Goal: Task Accomplishment & Management: Use online tool/utility

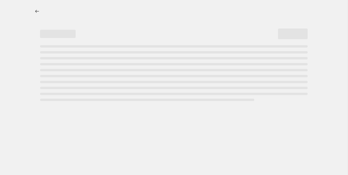
select select "percentage"
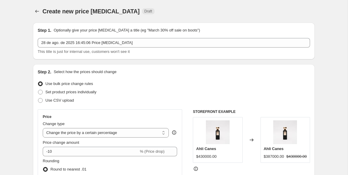
scroll to position [78, 0]
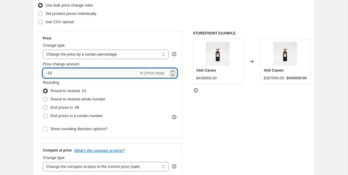
click at [127, 76] on input "-10" at bounding box center [91, 72] width 96 height 9
type input "-1"
type input "0"
click at [276, 137] on div "STOREFRONT EXAMPLE Ahli Canes $430000.00 Changed to Ahli Canes $387000.00 $4300…" at bounding box center [251, 103] width 117 height 145
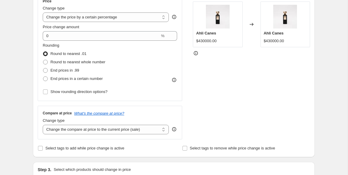
scroll to position [116, 0]
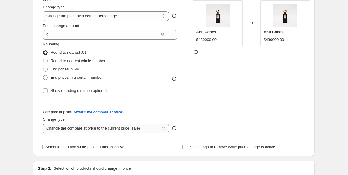
select select "percentage"
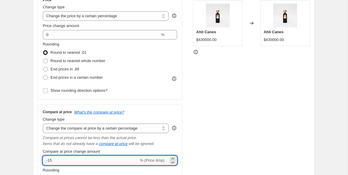
click at [84, 161] on input "-15" at bounding box center [91, 159] width 96 height 9
type input "-1"
type input "-20"
click at [244, 146] on div "STOREFRONT EXAMPLE Ahli Canes $430000.00 Changed to Ahli Canes $430000.00" at bounding box center [251, 109] width 117 height 233
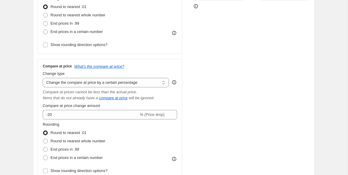
scroll to position [163, 0]
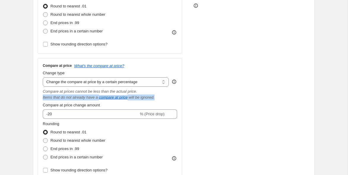
drag, startPoint x: 42, startPoint y: 97, endPoint x: 163, endPoint y: 99, distance: 120.6
click at [163, 99] on div "Compare at price What's the compare at price? Change type Change the compare at…" at bounding box center [110, 118] width 144 height 121
copy div "Items that do not already have a compare at price will be ignored."
click at [115, 67] on icon "What's the compare at price?" at bounding box center [99, 65] width 50 height 4
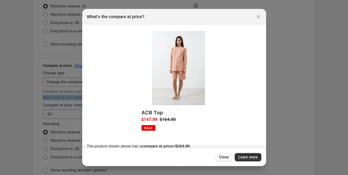
click at [223, 158] on span "Close" at bounding box center [224, 156] width 10 height 5
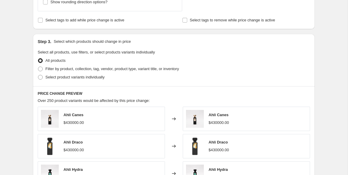
scroll to position [331, 0]
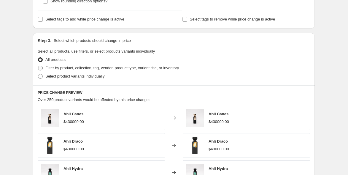
click at [148, 70] on span "Filter by product, collection, tag, vendor, product type, variant title, or inv…" at bounding box center [111, 68] width 133 height 6
click at [38, 66] on input "Filter by product, collection, tag, vendor, product type, variant title, or inv…" at bounding box center [38, 65] width 0 height 0
radio input "true"
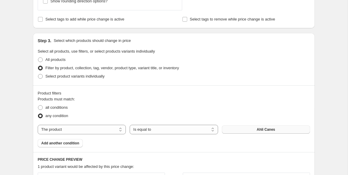
click at [247, 129] on button "Ahli Canes" at bounding box center [266, 129] width 88 height 8
select select "collection"
click at [257, 130] on span "Accesorios" at bounding box center [265, 129] width 19 height 5
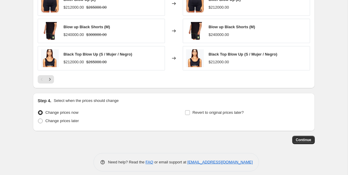
scroll to position [566, 0]
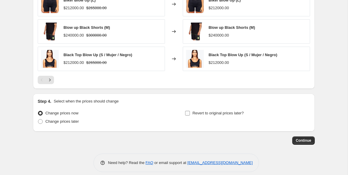
click at [240, 112] on span "Revert to original prices later?" at bounding box center [217, 113] width 51 height 4
click at [190, 112] on input "Revert to original prices later?" at bounding box center [187, 113] width 5 height 5
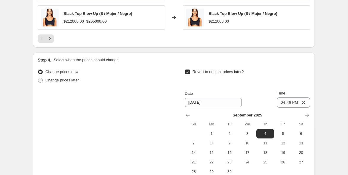
click at [227, 73] on span "Revert to original prices later?" at bounding box center [217, 71] width 51 height 4
click at [190, 73] on input "Revert to original prices later?" at bounding box center [187, 71] width 5 height 5
checkbox input "false"
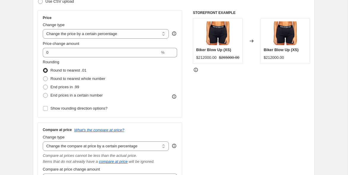
scroll to position [95, 0]
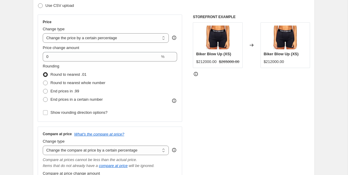
click at [264, 117] on div "STOREFRONT EXAMPLE Biker Blow Up (XS) $212000.00 $265000.00 Changed to Biker Bl…" at bounding box center [251, 131] width 117 height 233
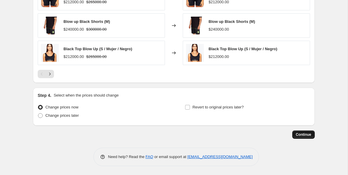
scroll to position [572, 0]
click at [301, 134] on span "Continue" at bounding box center [302, 134] width 15 height 5
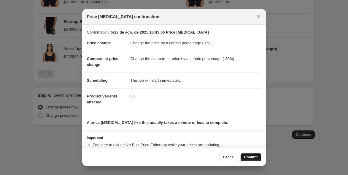
click at [247, 156] on span "Confirm" at bounding box center [251, 156] width 14 height 5
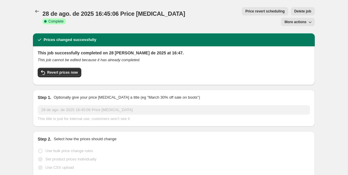
scroll to position [6, 0]
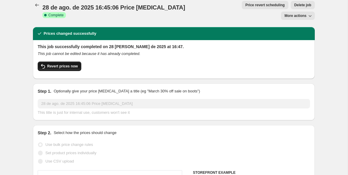
click at [75, 64] on span "Revert prices now" at bounding box center [62, 66] width 31 height 5
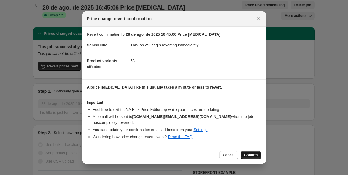
click at [247, 152] on span "Confirm" at bounding box center [251, 154] width 14 height 5
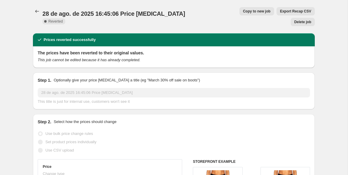
scroll to position [0, 0]
click at [243, 11] on span "Copy to new job" at bounding box center [257, 11] width 28 height 5
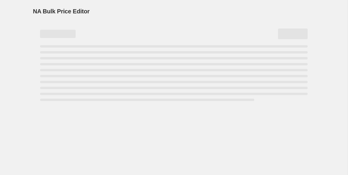
select select "percentage"
select select "collection"
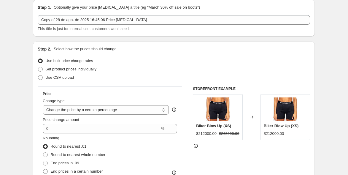
scroll to position [28, 0]
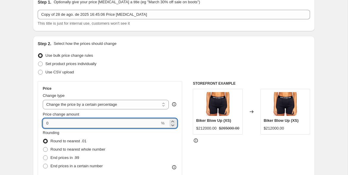
click at [75, 125] on input "0" at bounding box center [101, 122] width 117 height 9
type input "20"
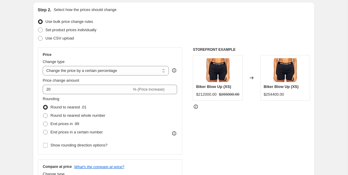
scroll to position [73, 0]
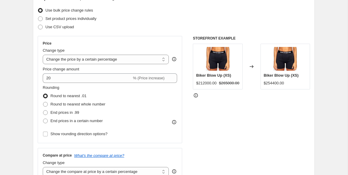
click at [184, 116] on div "Price Change type Change the price to a certain amount Change the price by a ce…" at bounding box center [174, 152] width 272 height 233
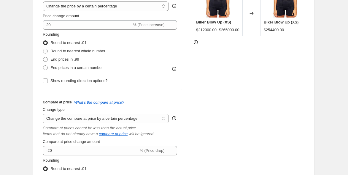
scroll to position [131, 0]
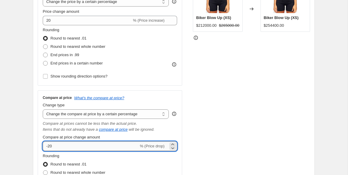
click at [104, 149] on input "-20" at bounding box center [91, 145] width 96 height 9
type input "-2"
type input "0"
click at [257, 140] on div "STOREFRONT EXAMPLE Biker Blow Up (XS) $212000.00 $265000.00 Changed to Biker Bl…" at bounding box center [251, 94] width 117 height 233
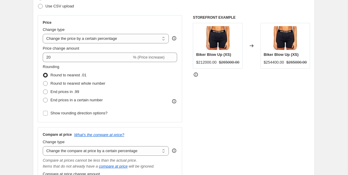
scroll to position [85, 0]
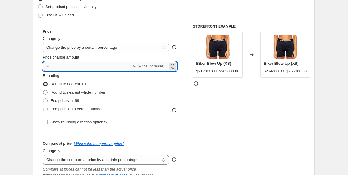
click at [86, 65] on input "20" at bounding box center [87, 65] width 89 height 9
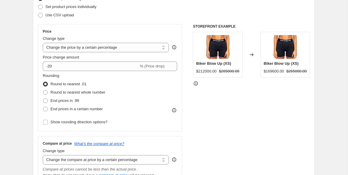
click at [198, 104] on div "STOREFRONT EXAMPLE Biker Blow Up (XS) $212000.00 $265000.00 Changed to Biker Bl…" at bounding box center [251, 140] width 117 height 233
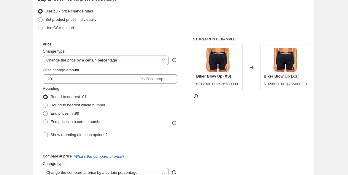
scroll to position [54, 0]
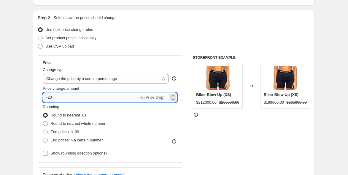
click at [107, 97] on input "-20" at bounding box center [91, 96] width 96 height 9
type input "-2"
type input "0"
click at [102, 96] on input "0" at bounding box center [101, 96] width 117 height 9
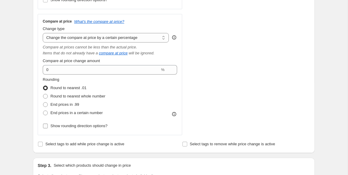
scroll to position [207, 0]
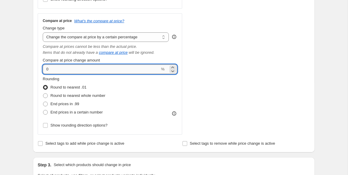
click at [83, 72] on input "0" at bounding box center [101, 68] width 117 height 9
type input "-20"
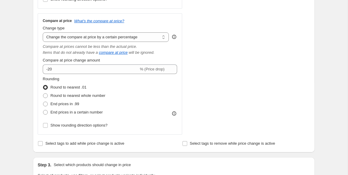
click at [163, 89] on div "Rounding Round to nearest .01 Round to nearest whole number End prices in .99 E…" at bounding box center [110, 96] width 134 height 40
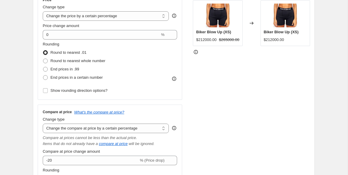
scroll to position [165, 0]
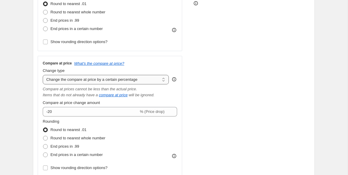
select select "ep"
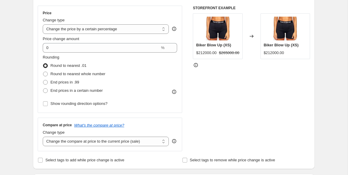
scroll to position [106, 0]
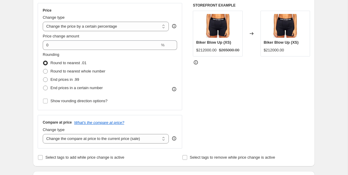
click at [212, 113] on div "STOREFRONT EXAMPLE Biker Blow Up (XS) $212000.00 $265000.00 Changed to Biker Bl…" at bounding box center [251, 75] width 117 height 145
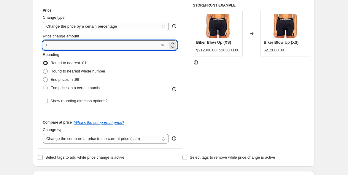
click at [82, 46] on input "0" at bounding box center [101, 44] width 117 height 9
type input "-20"
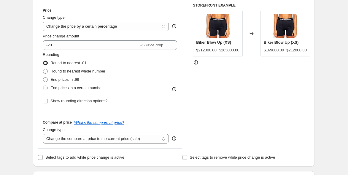
select select "percentage"
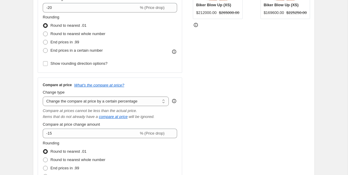
scroll to position [147, 0]
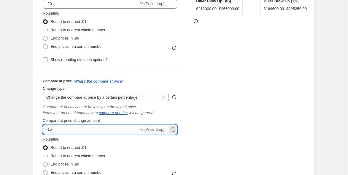
click at [102, 132] on input "-15" at bounding box center [91, 128] width 96 height 9
type input "-1"
type input "-20"
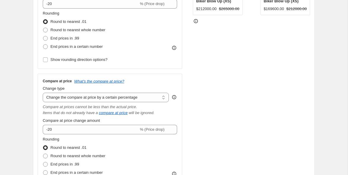
click at [268, 85] on div "STOREFRONT EXAMPLE Biker Blow Up (XS) $212000.00 $265000.00 Changed to Biker Bl…" at bounding box center [251, 78] width 117 height 233
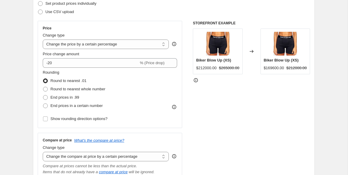
scroll to position [75, 0]
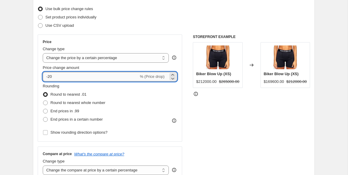
click at [115, 77] on input "-20" at bounding box center [91, 76] width 96 height 9
type input "-2"
type input "0"
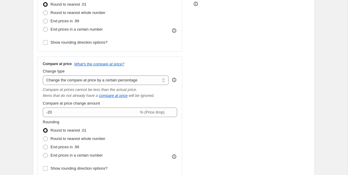
scroll to position [172, 0]
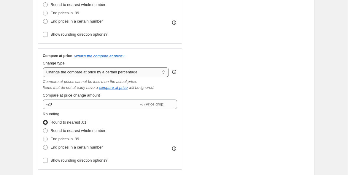
select select "no_change"
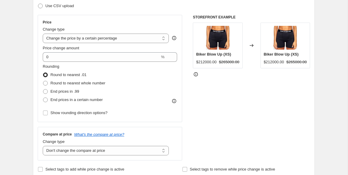
scroll to position [94, 0]
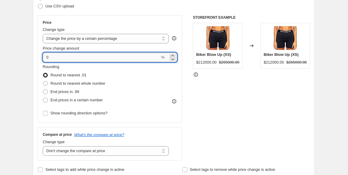
click at [98, 56] on input "0" at bounding box center [101, 56] width 117 height 9
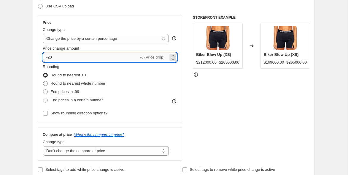
click at [63, 57] on input "-20" at bounding box center [91, 56] width 96 height 9
type input "-2"
type input "-0"
type input "0"
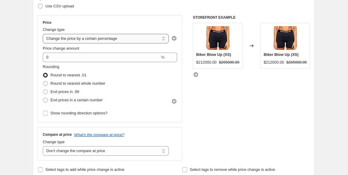
select select "pcap"
type input "-20"
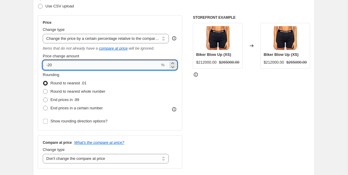
click at [83, 60] on input "-20" at bounding box center [101, 64] width 117 height 9
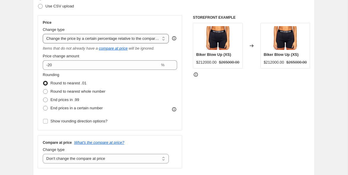
select select "ecap"
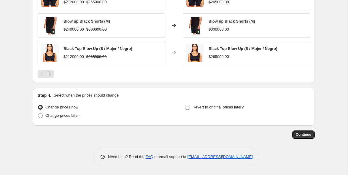
scroll to position [419, 0]
click at [299, 131] on button "Continue" at bounding box center [303, 134] width 23 height 8
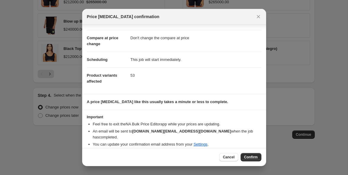
scroll to position [20, 0]
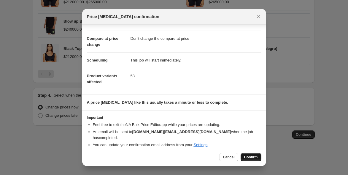
click at [249, 156] on span "Confirm" at bounding box center [251, 156] width 14 height 5
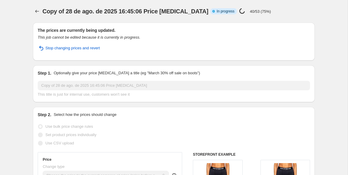
select select "ecap"
select select "no_change"
select select "collection"
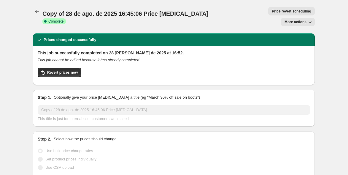
click at [298, 20] on span "More actions" at bounding box center [295, 22] width 22 height 5
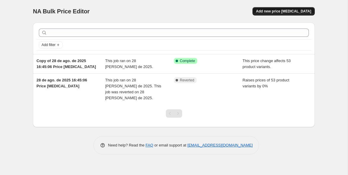
click at [271, 9] on span "Add new price [MEDICAL_DATA]" at bounding box center [283, 11] width 55 height 5
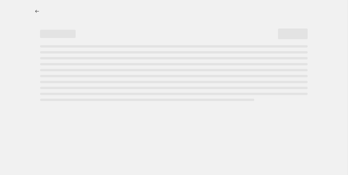
select select "percentage"
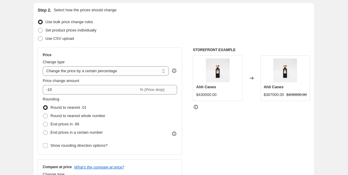
scroll to position [62, 0]
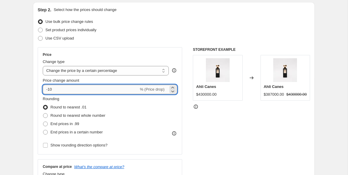
click at [80, 88] on input "-10" at bounding box center [91, 88] width 96 height 9
type input "-1"
type input "-20"
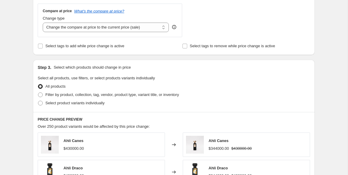
scroll to position [224, 0]
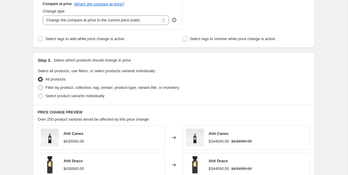
click at [44, 89] on label "Filter by product, collection, tag, vendor, product type, variant title, or inv…" at bounding box center [108, 87] width 141 height 8
click at [38, 85] on input "Filter by product, collection, tag, vendor, product type, variant title, or inv…" at bounding box center [38, 85] width 0 height 0
radio input "true"
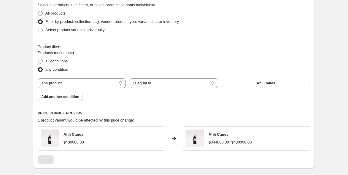
scroll to position [290, 0]
select select "collection"
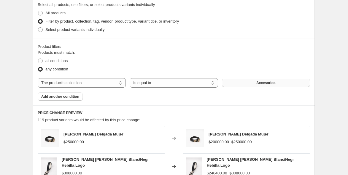
click at [245, 83] on button "Accesorios" at bounding box center [266, 83] width 88 height 8
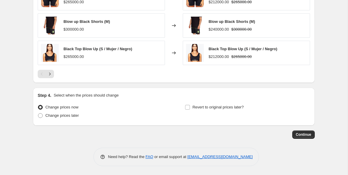
scroll to position [484, 0]
click at [302, 131] on button "Continue" at bounding box center [303, 134] width 23 height 8
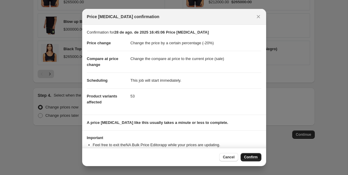
click at [250, 156] on span "Confirm" at bounding box center [251, 156] width 14 height 5
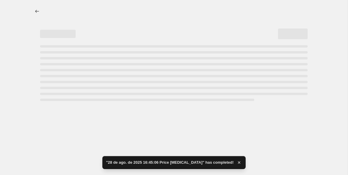
select select "percentage"
select select "collection"
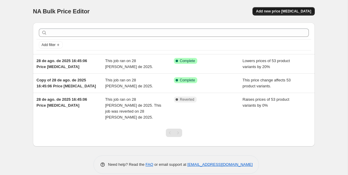
click at [307, 12] on span "Add new price [MEDICAL_DATA]" at bounding box center [283, 11] width 55 height 5
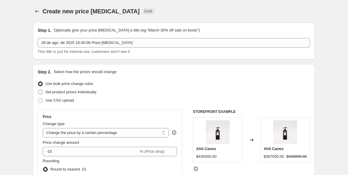
scroll to position [55, 0]
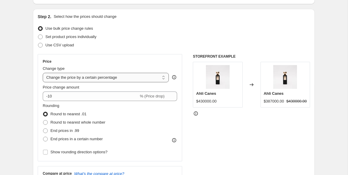
select select "ecap"
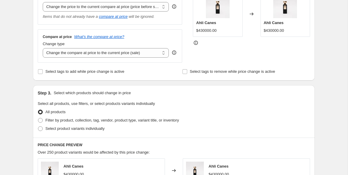
scroll to position [128, 0]
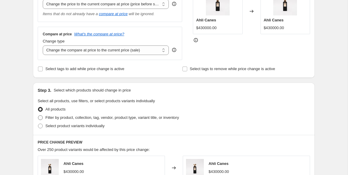
click at [93, 116] on span "Filter by product, collection, tag, vendor, product type, variant title, or inv…" at bounding box center [111, 117] width 133 height 4
click at [38, 115] on input "Filter by product, collection, tag, vendor, product type, variant title, or inv…" at bounding box center [38, 115] width 0 height 0
radio input "true"
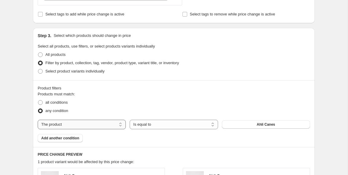
scroll to position [188, 0]
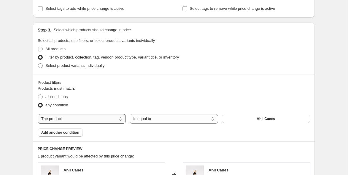
select select "collection"
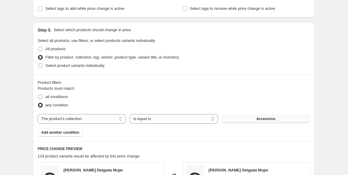
click at [235, 118] on button "Accesorios" at bounding box center [266, 118] width 88 height 8
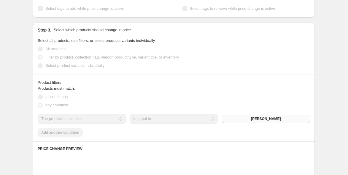
scroll to position [419, 0]
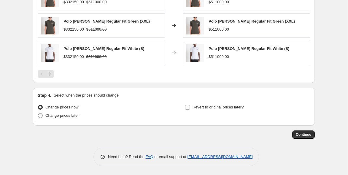
click at [299, 134] on span "Continue" at bounding box center [302, 134] width 15 height 5
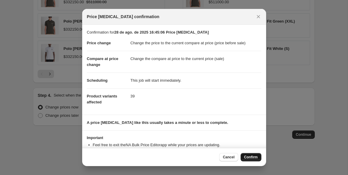
click at [249, 154] on button "Confirm" at bounding box center [250, 157] width 21 height 8
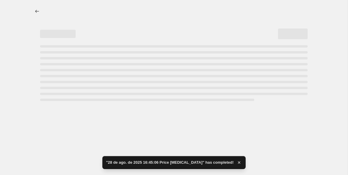
select select "ecap"
select select "collection"
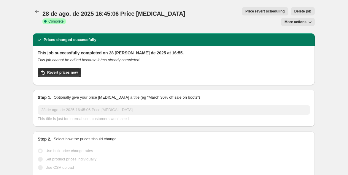
click at [300, 20] on span "More actions" at bounding box center [295, 22] width 22 height 5
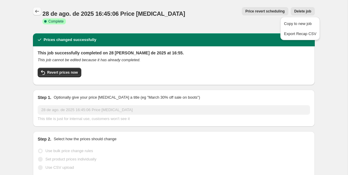
click at [35, 10] on icon "Price change jobs" at bounding box center [37, 11] width 6 height 6
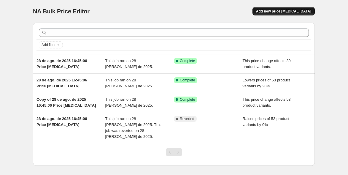
click at [273, 10] on span "Add new price [MEDICAL_DATA]" at bounding box center [283, 11] width 55 height 5
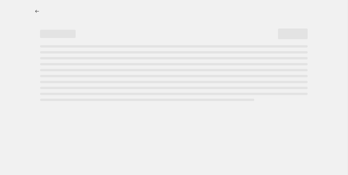
select select "percentage"
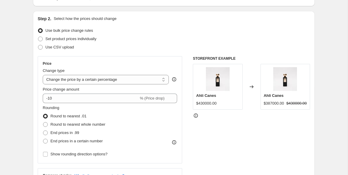
scroll to position [54, 0]
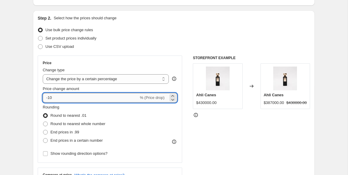
click at [104, 97] on input "-10" at bounding box center [91, 97] width 96 height 9
type input "-1"
type input "-35"
click at [40, 99] on div "Price Change type Change the price to a certain amount Change the price by a ce…" at bounding box center [110, 108] width 144 height 107
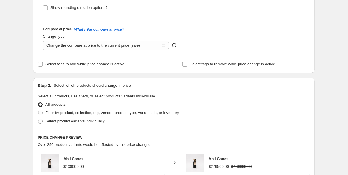
scroll to position [200, 0]
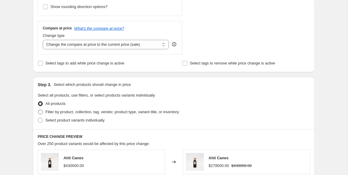
click at [53, 110] on span "Filter by product, collection, tag, vendor, product type, variant title, or inv…" at bounding box center [111, 111] width 133 height 4
click at [38, 110] on input "Filter by product, collection, tag, vendor, product type, variant title, or inv…" at bounding box center [38, 109] width 0 height 0
radio input "true"
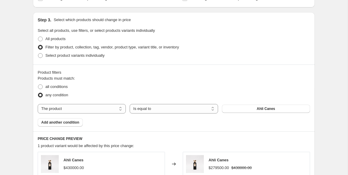
scroll to position [265, 0]
select select "collection"
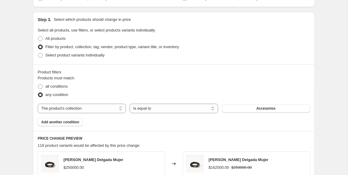
click at [237, 109] on button "Accesorios" at bounding box center [266, 108] width 88 height 8
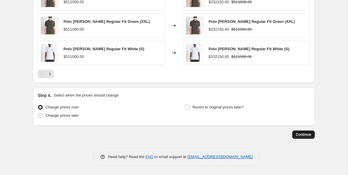
scroll to position [484, 0]
click at [301, 135] on span "Continue" at bounding box center [302, 134] width 15 height 5
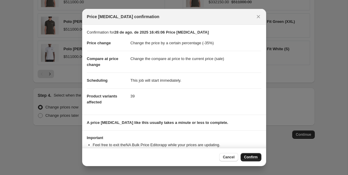
click at [245, 154] on button "Confirm" at bounding box center [250, 157] width 21 height 8
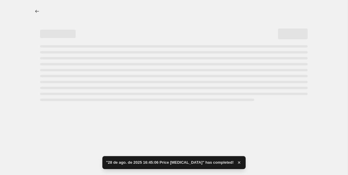
select select "percentage"
select select "collection"
